Goal: Task Accomplishment & Management: Manage account settings

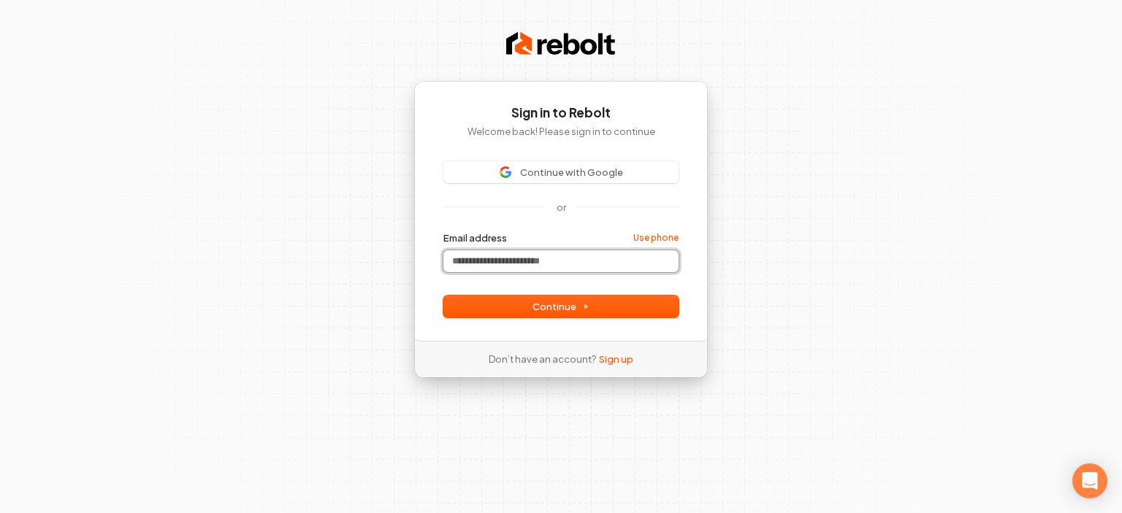
click at [529, 260] on input "Email address" at bounding box center [560, 261] width 235 height 22
paste input "**********"
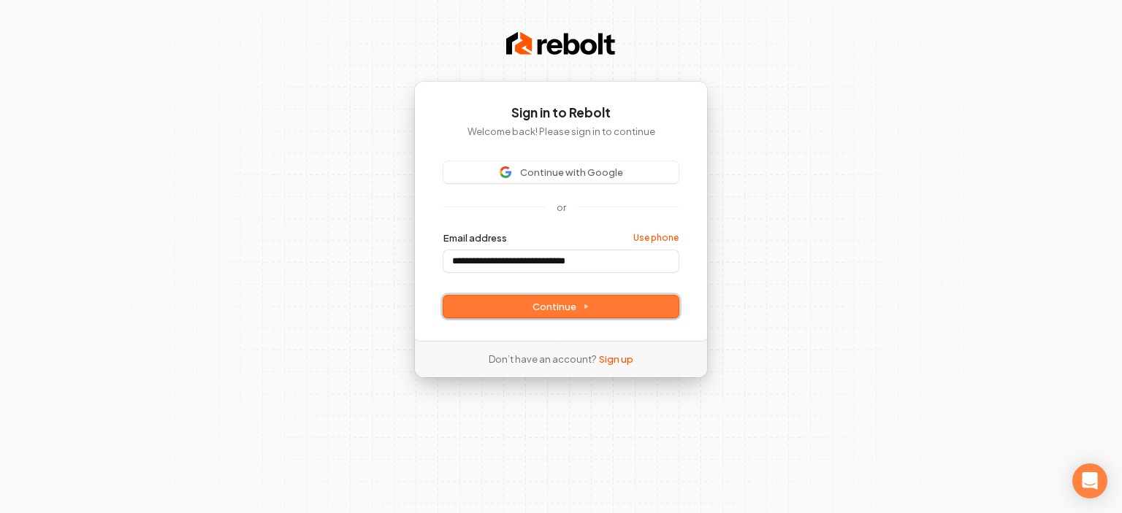
click at [543, 305] on span "Continue" at bounding box center [560, 306] width 57 height 13
type input "**********"
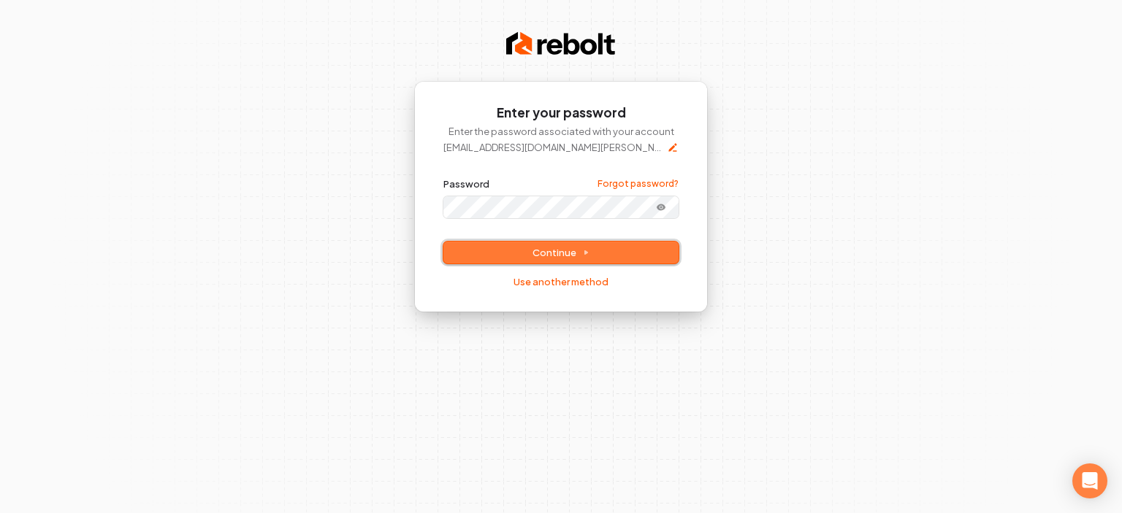
click at [567, 248] on span "Continue" at bounding box center [560, 252] width 57 height 13
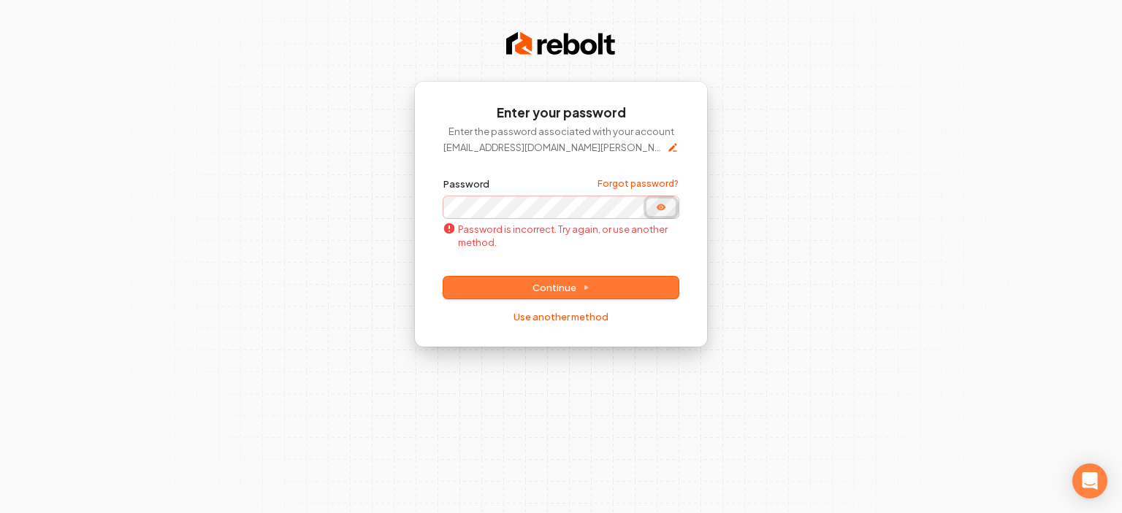
click at [658, 210] on icon "Show password" at bounding box center [661, 208] width 12 height 12
click at [562, 309] on div "**********" at bounding box center [560, 250] width 235 height 146
click at [571, 315] on link "Use another method" at bounding box center [560, 316] width 95 height 13
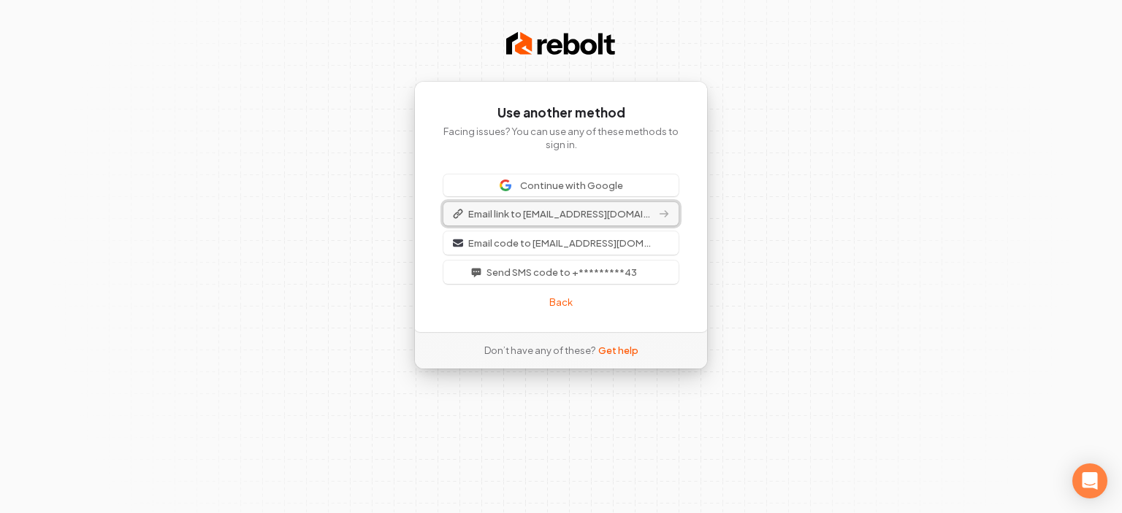
click at [603, 211] on span "Email link to support@santa-cruz-cleaning.com" at bounding box center [561, 213] width 187 height 13
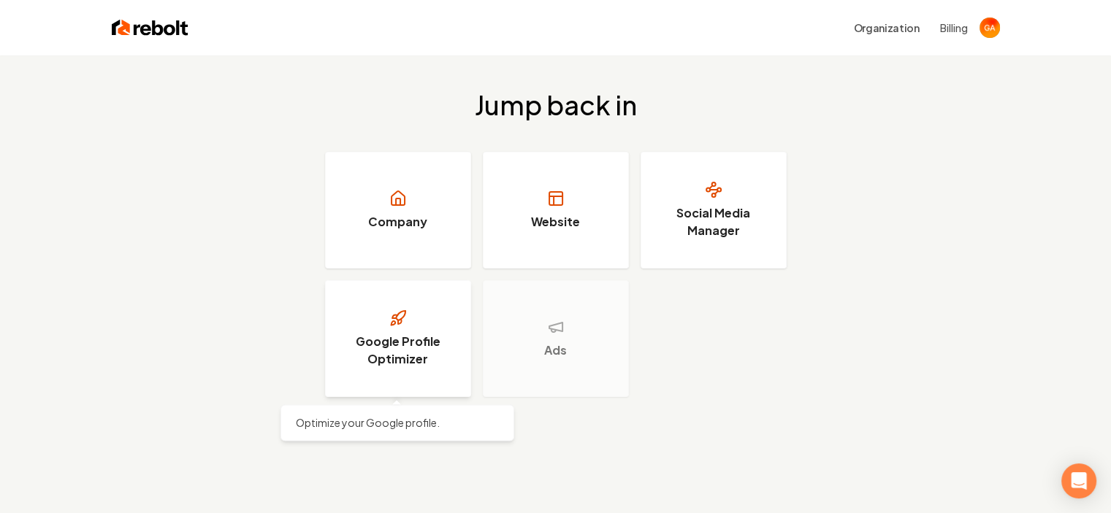
click at [410, 330] on link "Google Profile Optimizer" at bounding box center [398, 338] width 146 height 117
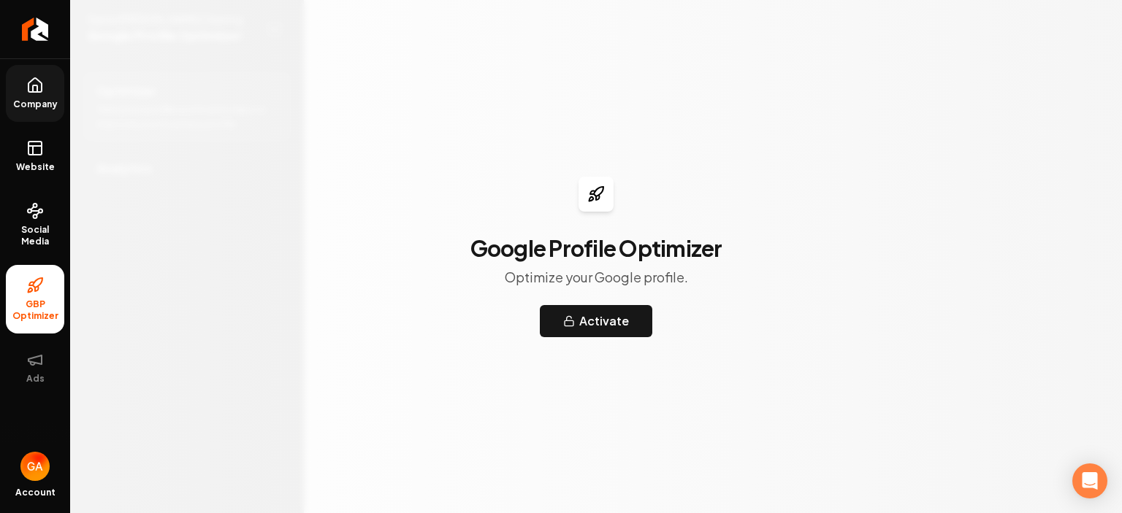
click at [38, 83] on icon at bounding box center [35, 86] width 18 height 18
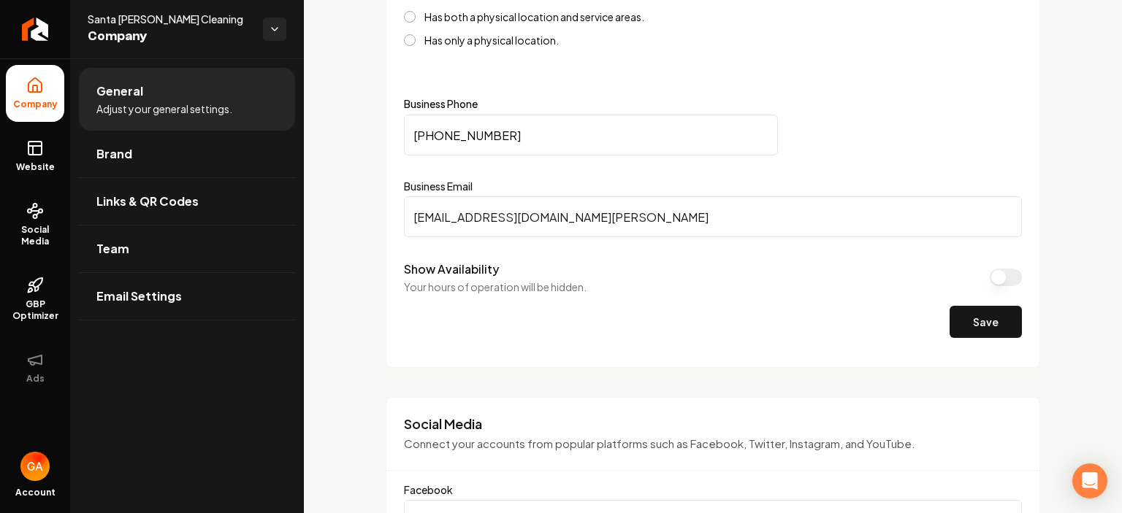
scroll to position [511, 0]
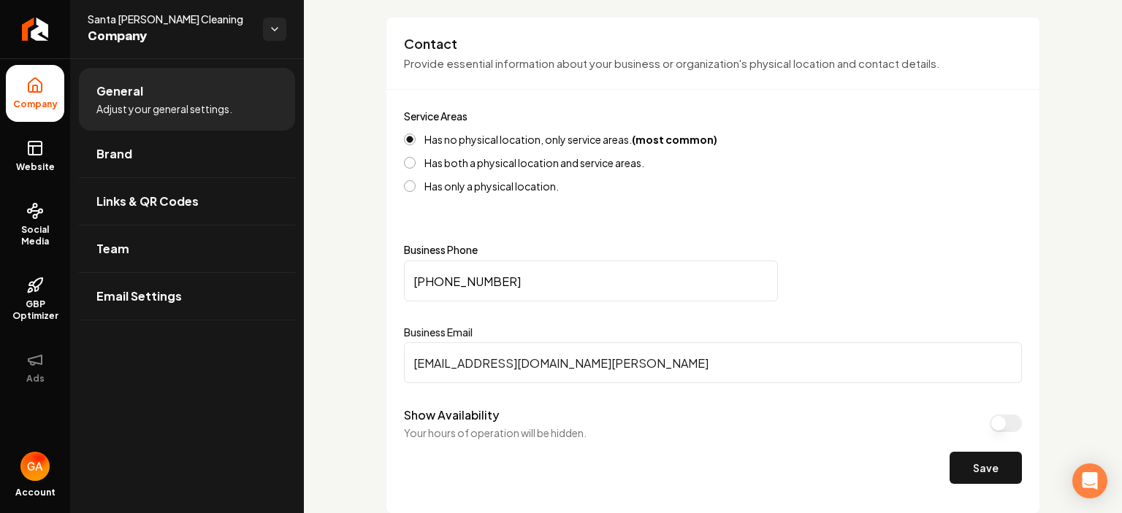
drag, startPoint x: 582, startPoint y: 273, endPoint x: 385, endPoint y: 277, distance: 197.2
type input "[PHONE_NUMBER]"
click at [982, 457] on button "Save" at bounding box center [985, 468] width 72 height 32
click at [134, 151] on link "Brand" at bounding box center [187, 154] width 216 height 47
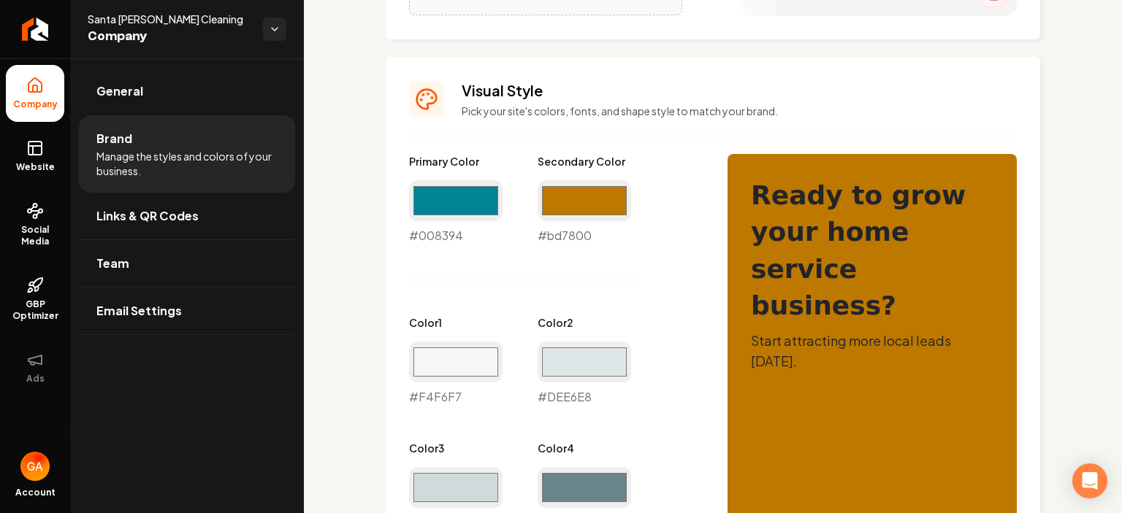
scroll to position [730, 0]
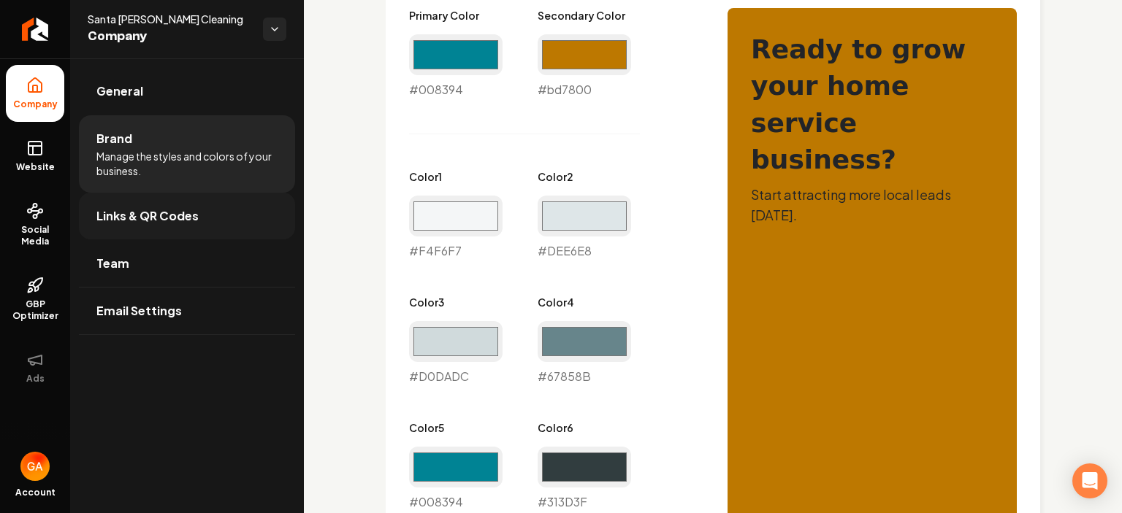
click at [180, 215] on span "Links & QR Codes" at bounding box center [147, 216] width 102 height 18
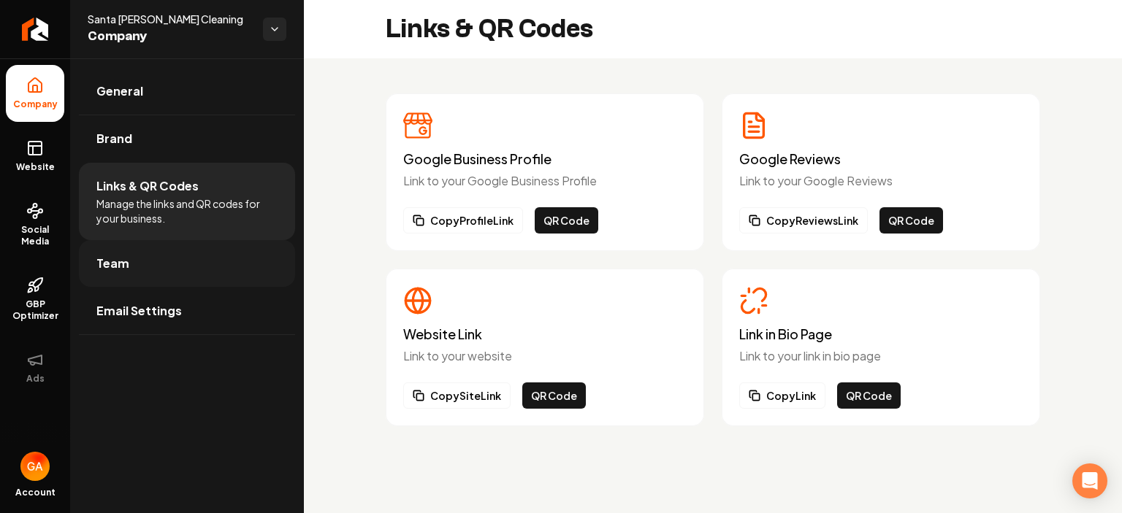
click at [116, 267] on span "Team" at bounding box center [112, 264] width 33 height 18
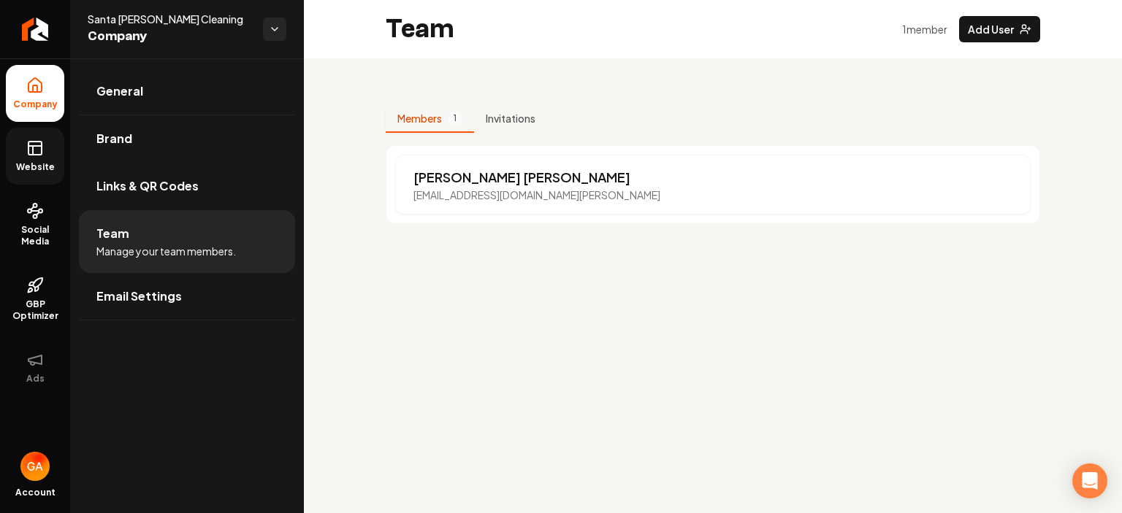
click at [35, 148] on icon at bounding box center [35, 148] width 18 height 18
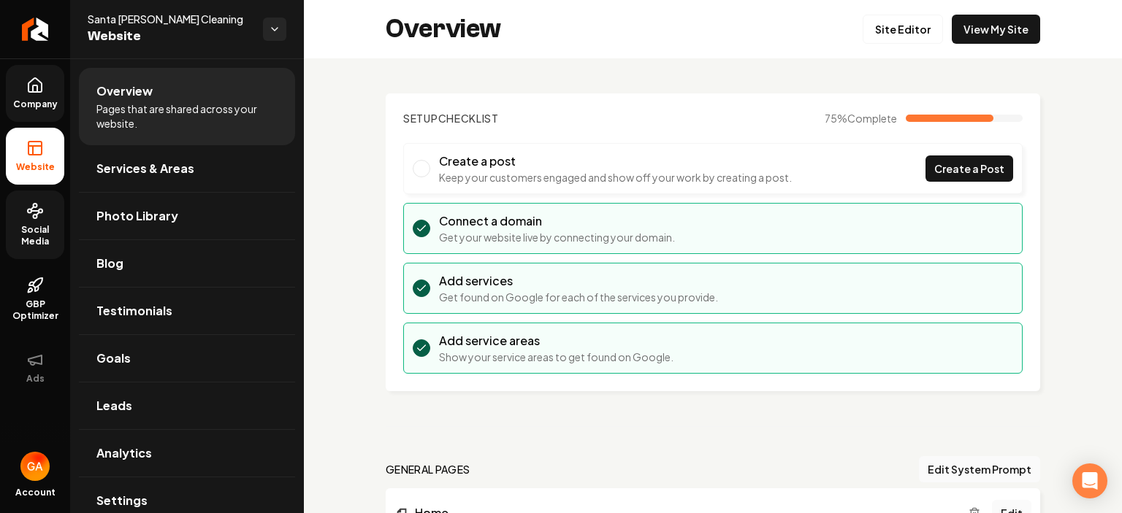
click at [41, 225] on span "Social Media" at bounding box center [35, 235] width 58 height 23
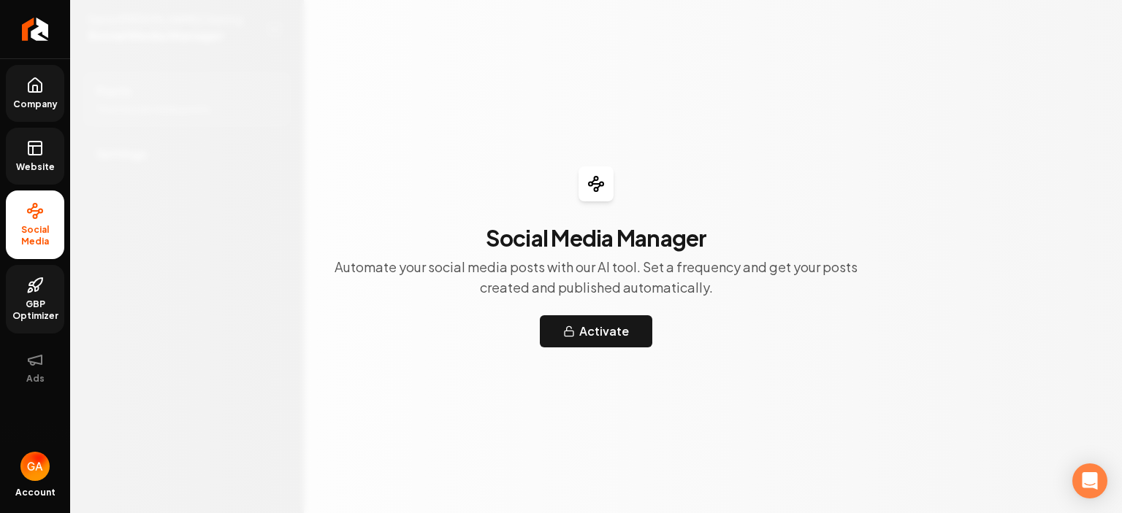
click at [36, 280] on icon at bounding box center [37, 282] width 9 height 9
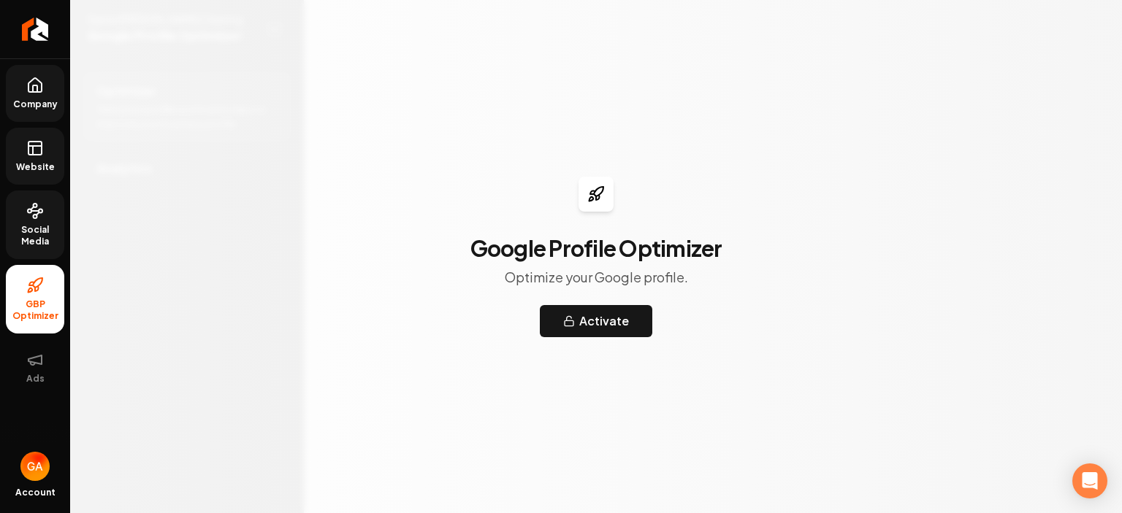
click at [34, 81] on icon at bounding box center [35, 86] width 18 height 18
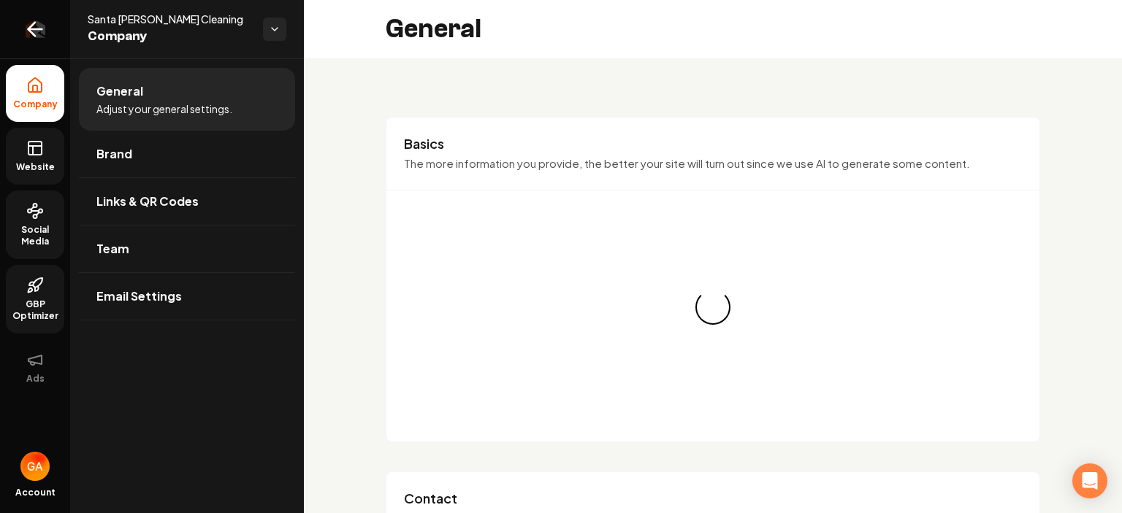
click at [38, 31] on icon "Return to dashboard" at bounding box center [34, 29] width 23 height 23
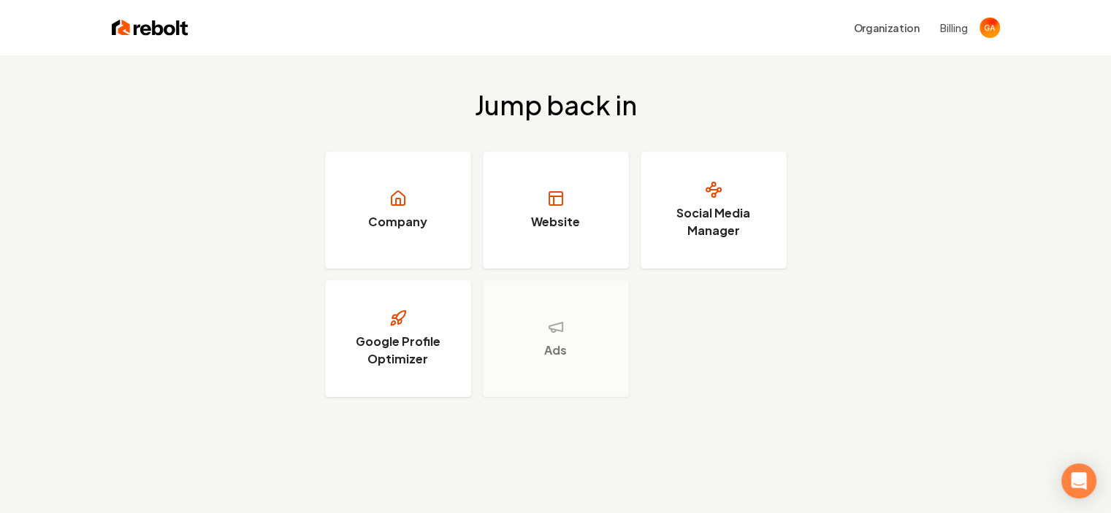
click at [946, 26] on button "Billing" at bounding box center [954, 27] width 28 height 15
